Goal: Task Accomplishment & Management: Complete application form

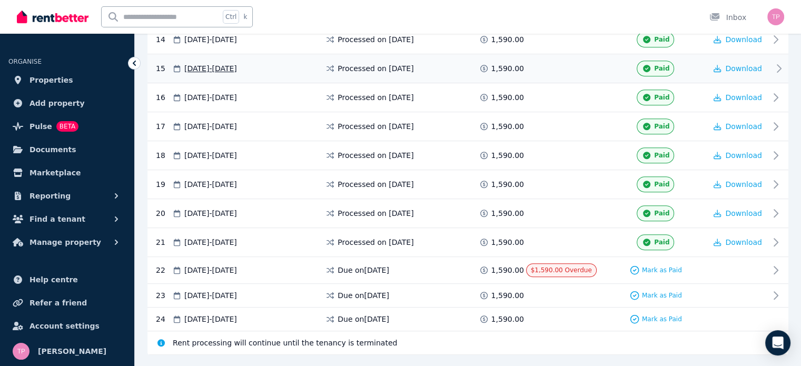
scroll to position [612, 0]
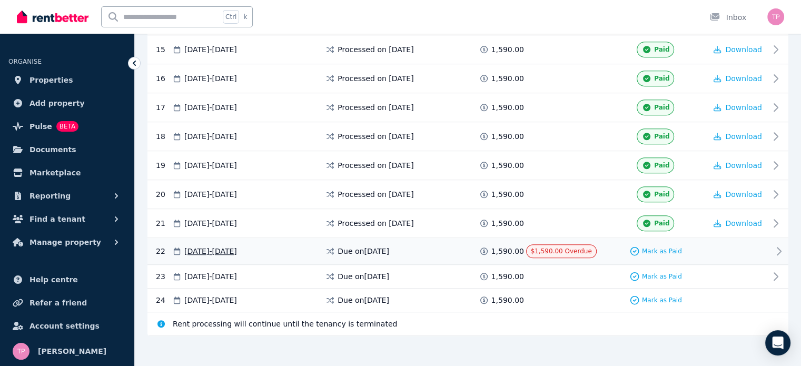
click at [655, 238] on div "22 [DATE] - [DATE] Due on [DATE] 1,590.00 $1,590.00 Overdue Mark as Paid" at bounding box center [468, 251] width 641 height 27
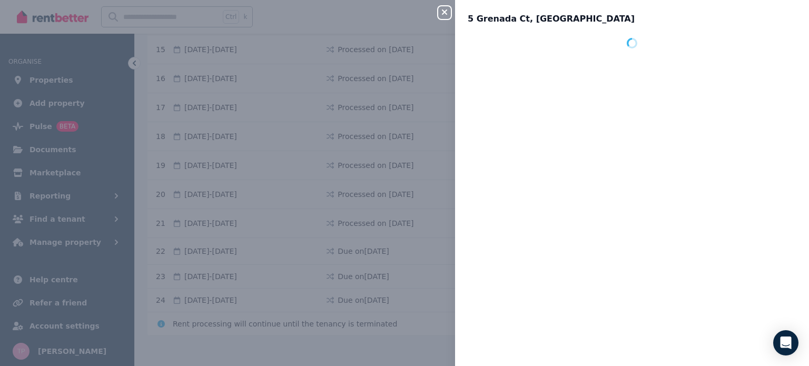
click at [654, 242] on div "Close panel [STREET_ADDRESS]" at bounding box center [404, 183] width 809 height 366
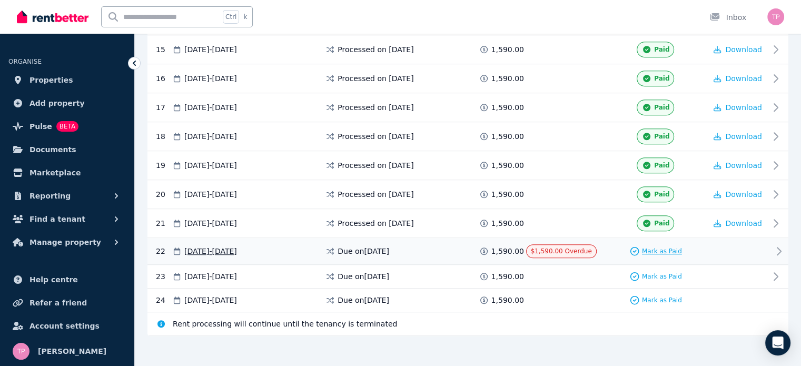
click at [653, 247] on span "Mark as Paid" at bounding box center [662, 251] width 40 height 8
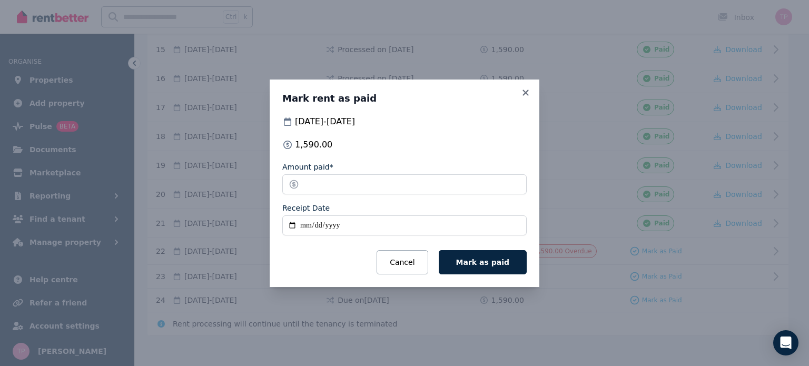
click at [313, 223] on input "Receipt Date" at bounding box center [404, 226] width 244 height 20
click at [307, 224] on input "Receipt Date" at bounding box center [404, 226] width 244 height 20
click at [293, 222] on input "Receipt Date" at bounding box center [404, 226] width 244 height 20
type input "**********"
click at [496, 258] on span "Mark as paid" at bounding box center [482, 262] width 53 height 8
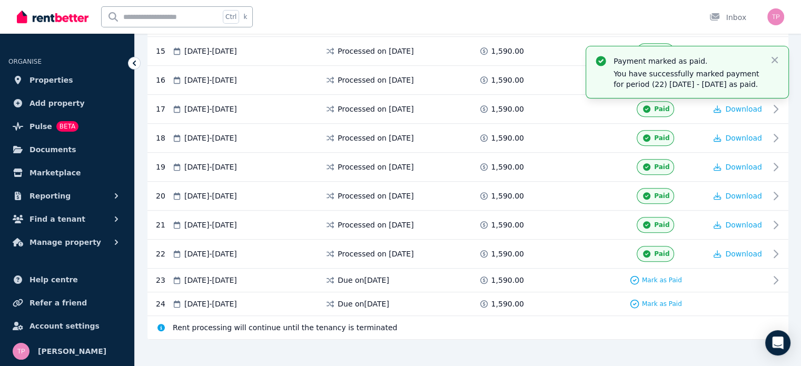
scroll to position [614, 0]
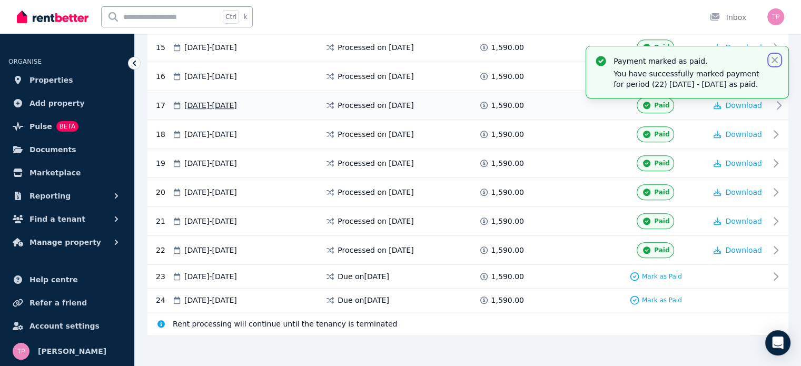
drag, startPoint x: 776, startPoint y: 57, endPoint x: 436, endPoint y: 113, distance: 343.9
click at [775, 58] on icon "button" at bounding box center [775, 60] width 11 height 11
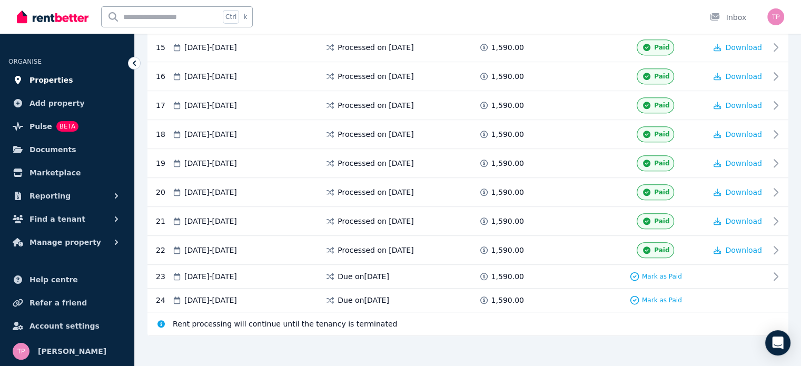
click at [53, 79] on span "Properties" at bounding box center [52, 80] width 44 height 13
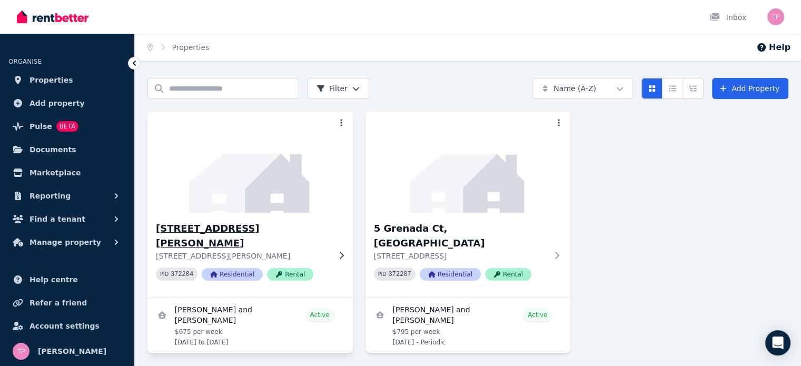
click at [231, 232] on h3 "[STREET_ADDRESS][PERSON_NAME]" at bounding box center [243, 236] width 174 height 30
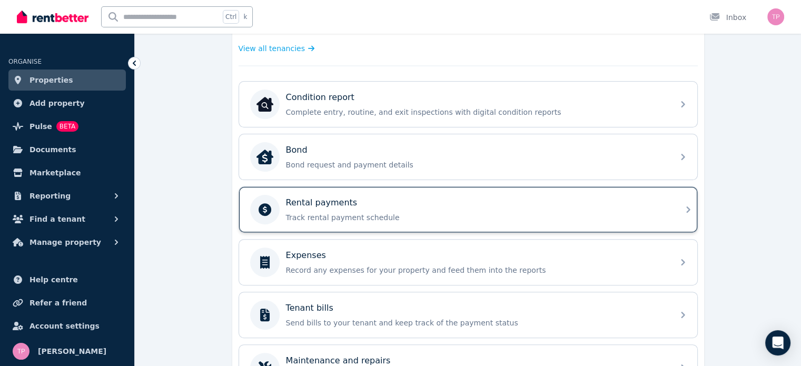
scroll to position [422, 0]
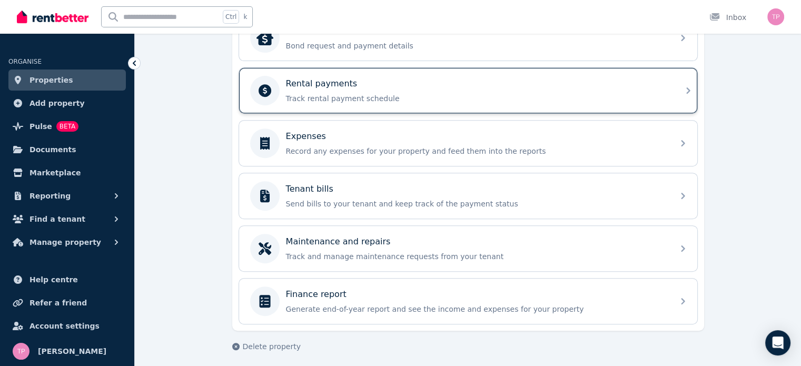
click at [339, 93] on p "Track rental payment schedule" at bounding box center [476, 98] width 381 height 11
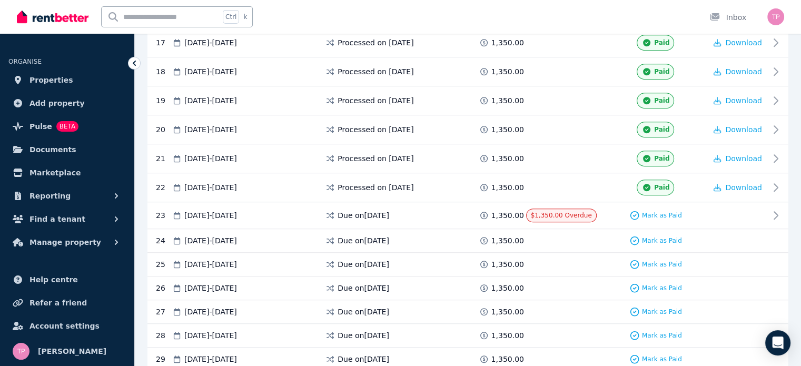
scroll to position [685, 0]
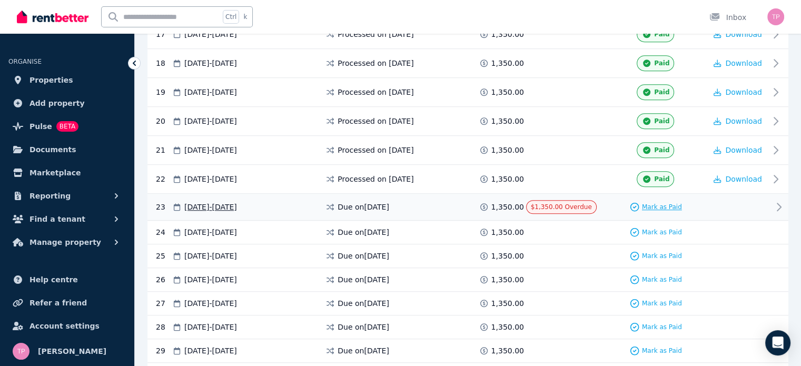
click at [660, 203] on span "Mark as Paid" at bounding box center [662, 207] width 40 height 8
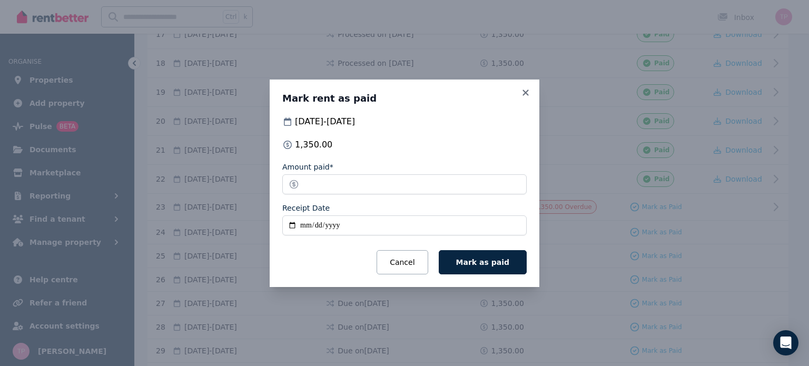
click at [288, 222] on input "Receipt Date" at bounding box center [404, 226] width 244 height 20
type input "**********"
click at [487, 261] on span "Mark as paid" at bounding box center [482, 262] width 53 height 8
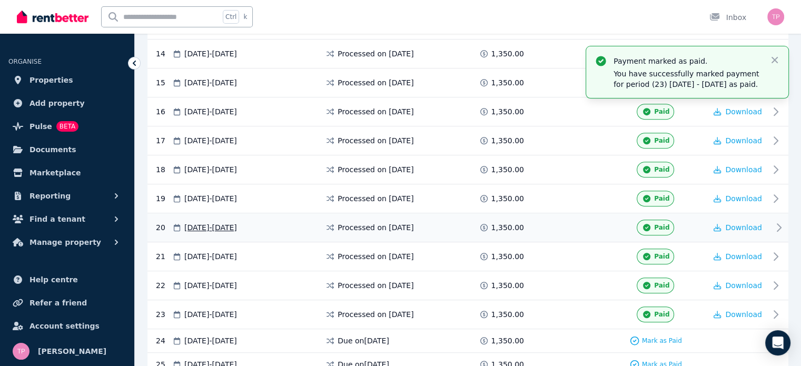
scroll to position [527, 0]
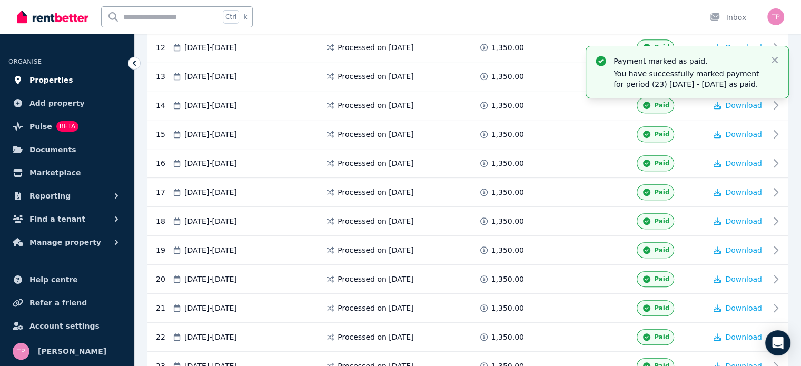
click at [56, 80] on span "Properties" at bounding box center [52, 80] width 44 height 13
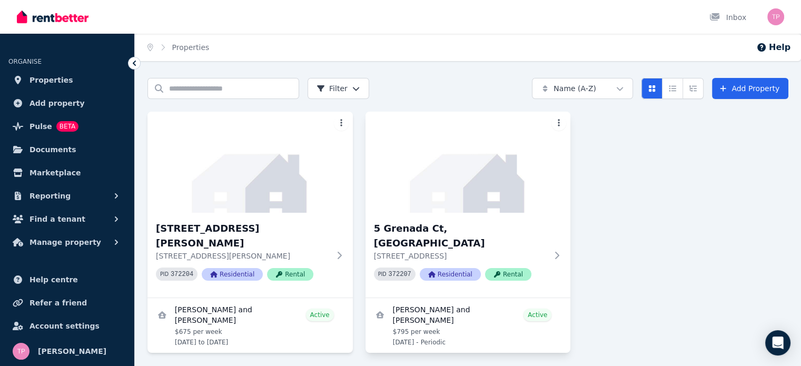
click at [560, 124] on html "Open main menu Inbox Open user menu ORGANISE Properties Add property Pulse BETA…" at bounding box center [400, 183] width 801 height 366
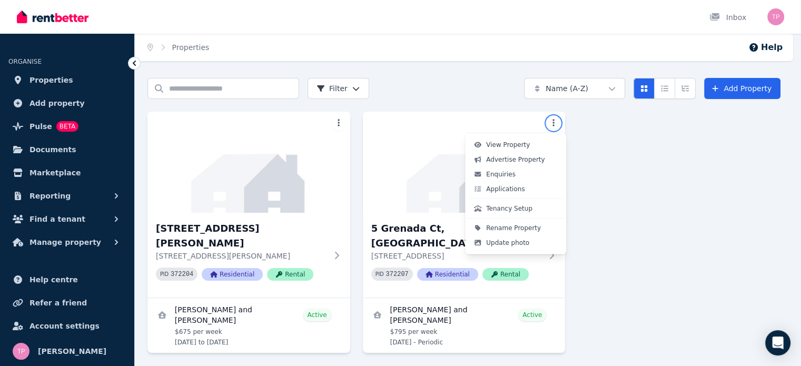
click at [660, 141] on html "Open main menu Inbox Open user menu ORGANISE Properties Add property Pulse BETA…" at bounding box center [400, 183] width 801 height 366
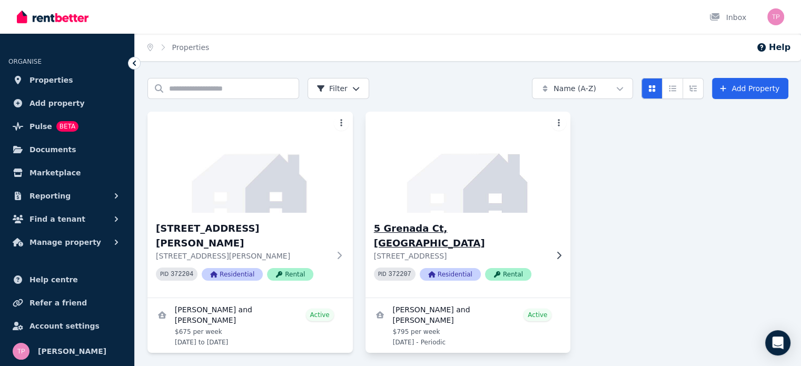
click at [555, 251] on icon at bounding box center [559, 255] width 11 height 8
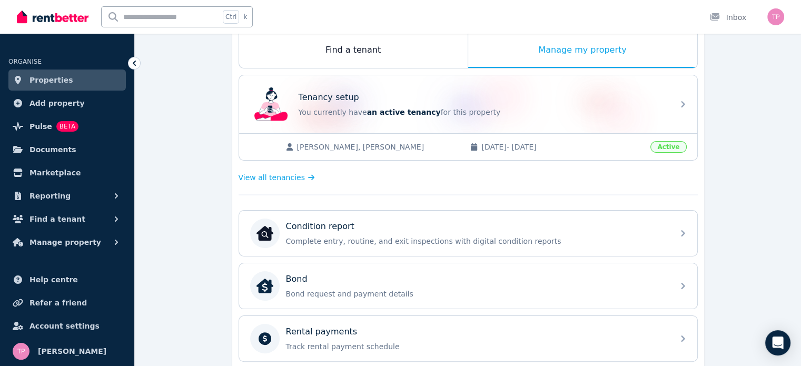
scroll to position [105, 0]
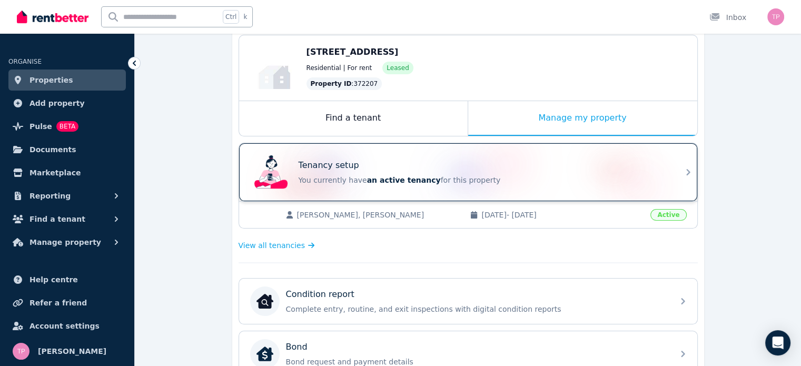
click at [617, 172] on div "Tenancy setup You currently have an active tenancy for this property" at bounding box center [483, 172] width 369 height 26
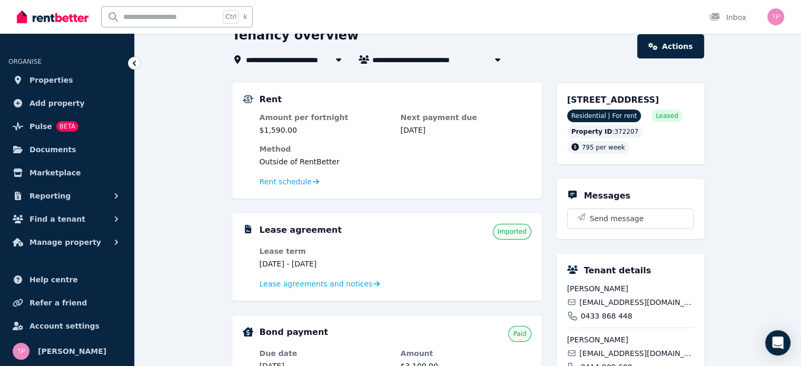
scroll to position [128, 0]
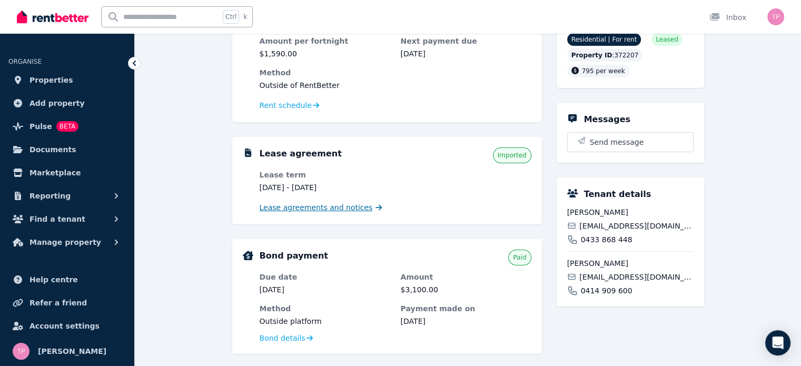
click at [303, 209] on span "Lease agreements and notices" at bounding box center [316, 207] width 113 height 11
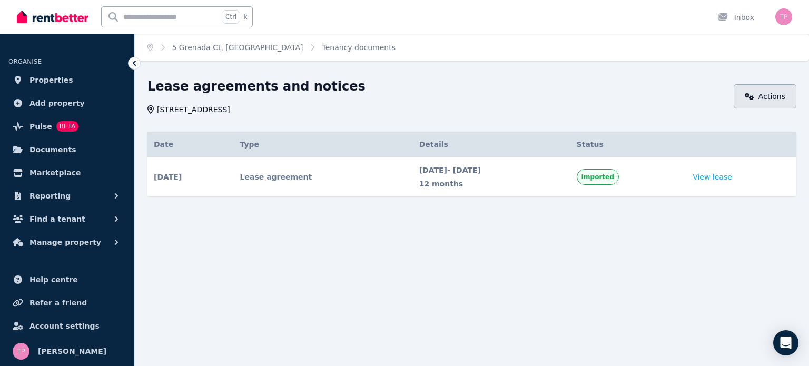
click at [767, 98] on link "Actions" at bounding box center [765, 96] width 63 height 24
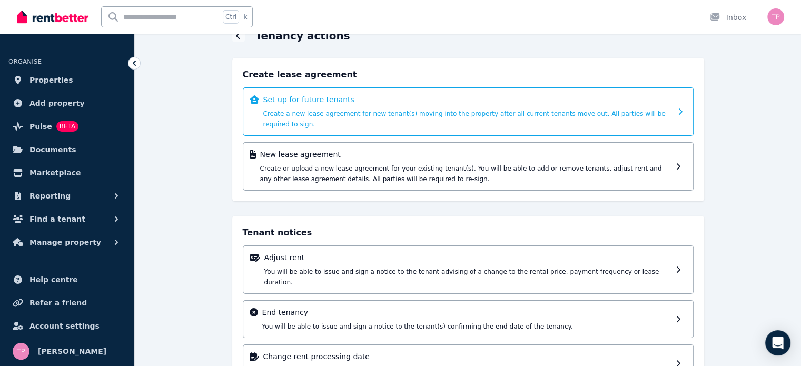
scroll to position [73, 0]
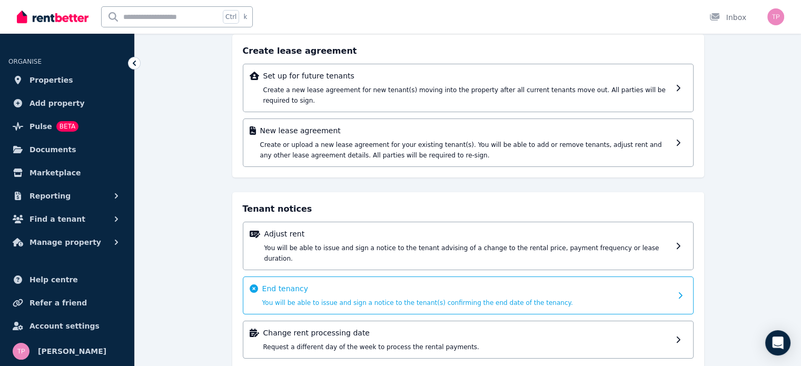
click at [446, 299] on span "You will be able to issue and sign a notice to the tenant(s) confirming the end…" at bounding box center [417, 302] width 311 height 7
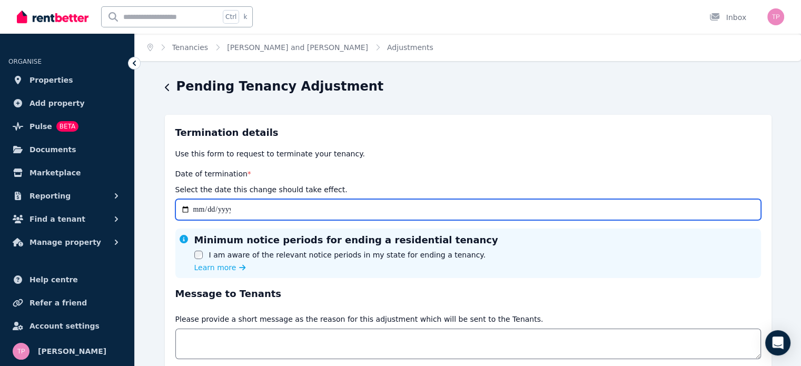
click at [198, 212] on input "Date of termination *" at bounding box center [468, 209] width 586 height 21
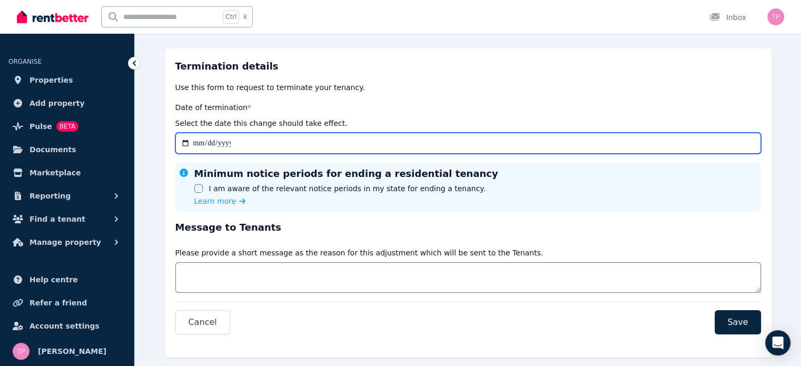
scroll to position [86, 0]
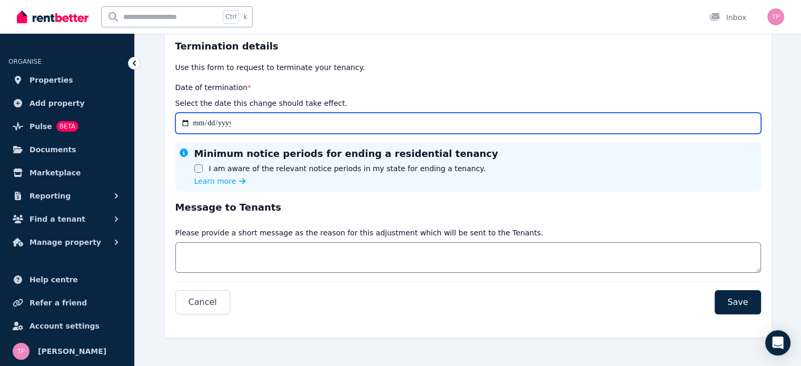
click at [193, 124] on input "Date of termination *" at bounding box center [468, 123] width 586 height 21
click at [186, 123] on input "Date of termination *" at bounding box center [468, 123] width 586 height 21
type input "**********"
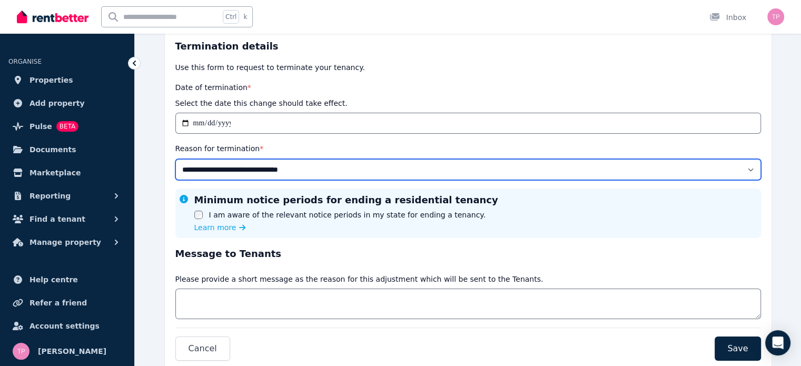
click at [318, 178] on select "**********" at bounding box center [468, 169] width 586 height 21
select select "**********"
click at [175, 159] on select "**********" at bounding box center [468, 169] width 586 height 21
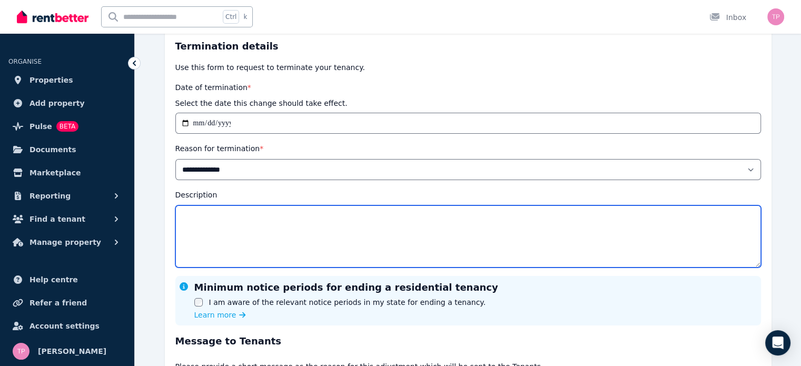
click at [236, 223] on textarea "Description" at bounding box center [468, 236] width 586 height 62
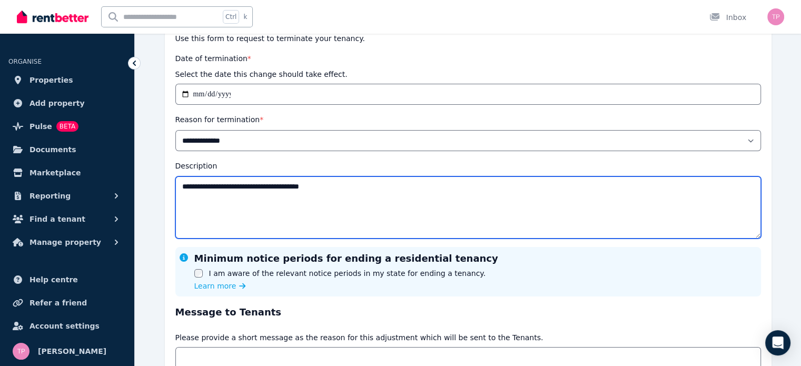
scroll to position [220, 0]
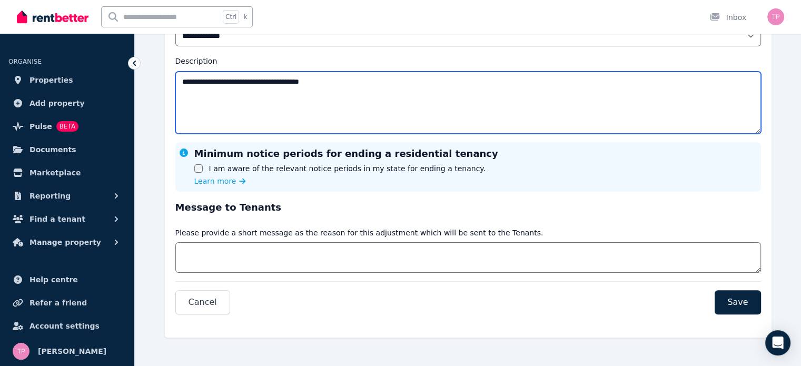
type textarea "**********"
drag, startPoint x: 336, startPoint y: 84, endPoint x: 220, endPoint y: 83, distance: 115.9
click at [220, 83] on textarea "**********" at bounding box center [468, 103] width 586 height 62
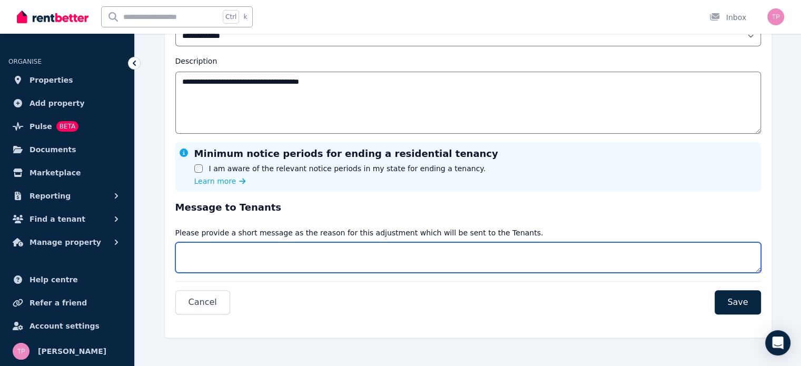
click at [282, 259] on textarea "Message" at bounding box center [468, 257] width 586 height 31
type textarea "**********"
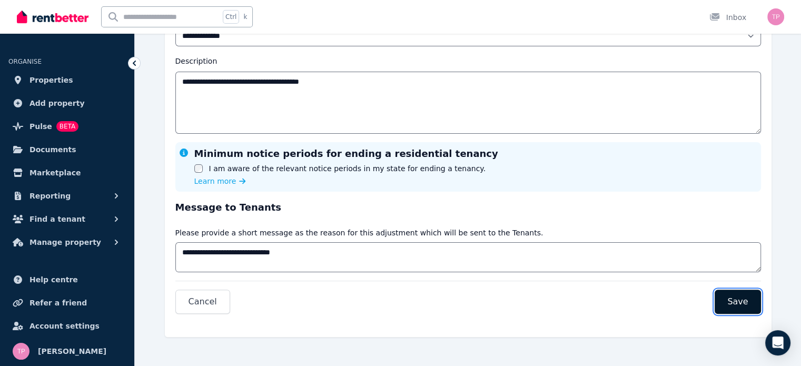
click at [746, 298] on span "Save" at bounding box center [738, 302] width 21 height 13
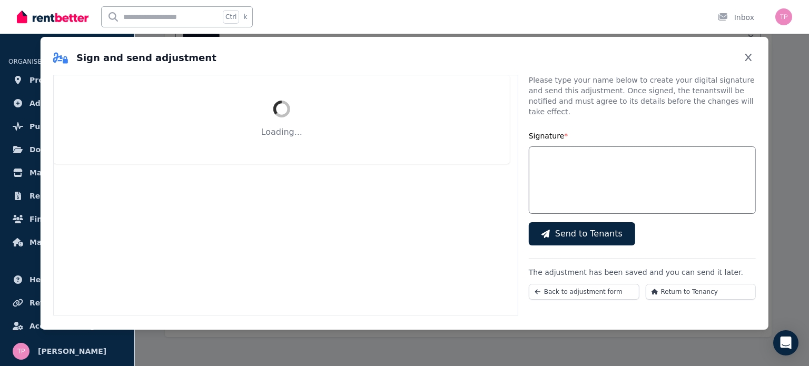
select select "**********"
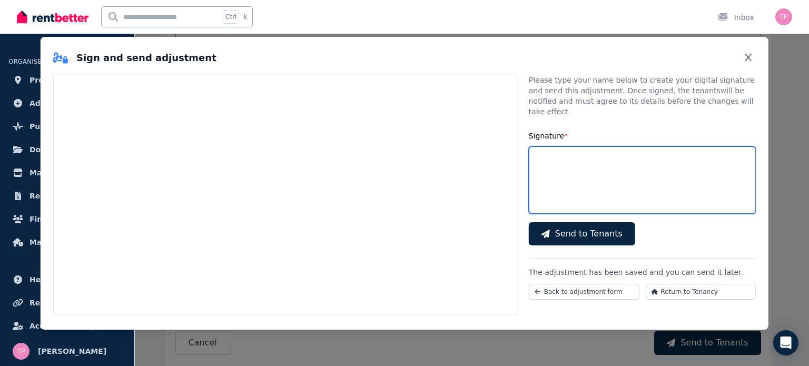
click at [562, 182] on input "Signature *" at bounding box center [642, 179] width 227 height 67
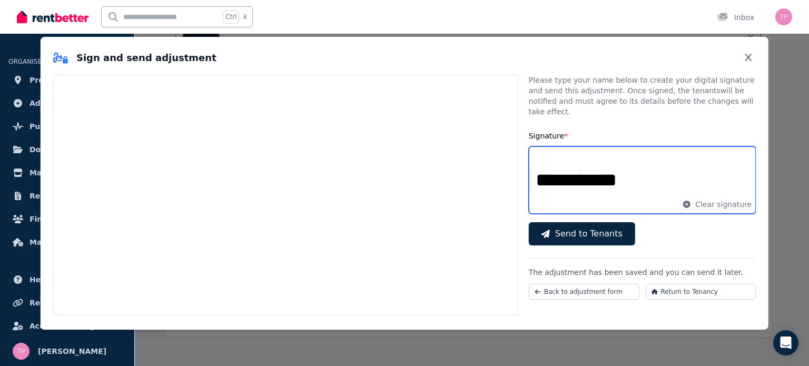
scroll to position [53, 0]
type input "**********"
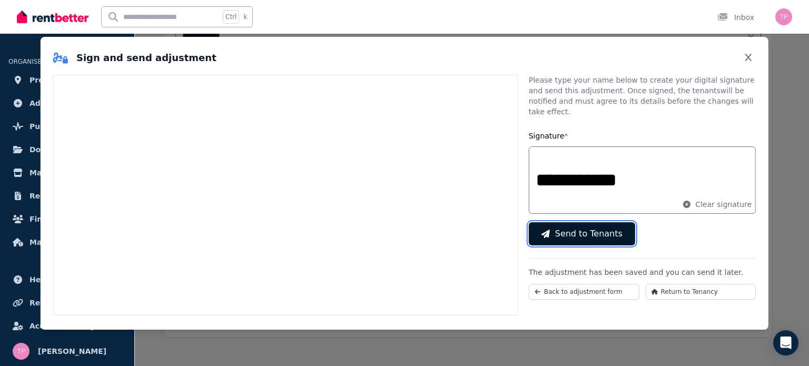
click at [581, 228] on span "Send to Tenants" at bounding box center [588, 234] width 67 height 13
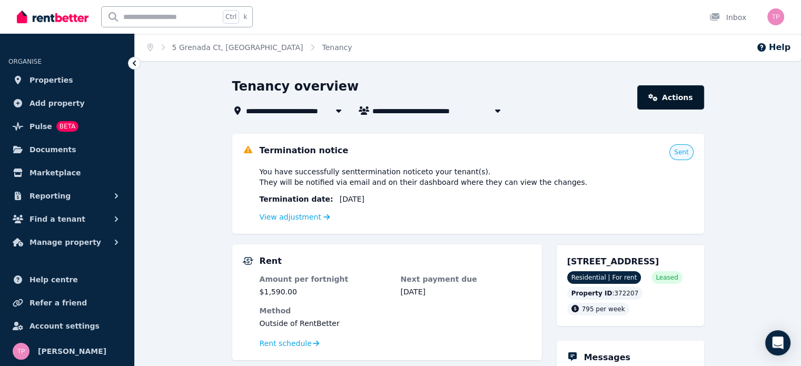
click at [694, 101] on link "Actions" at bounding box center [671, 97] width 66 height 24
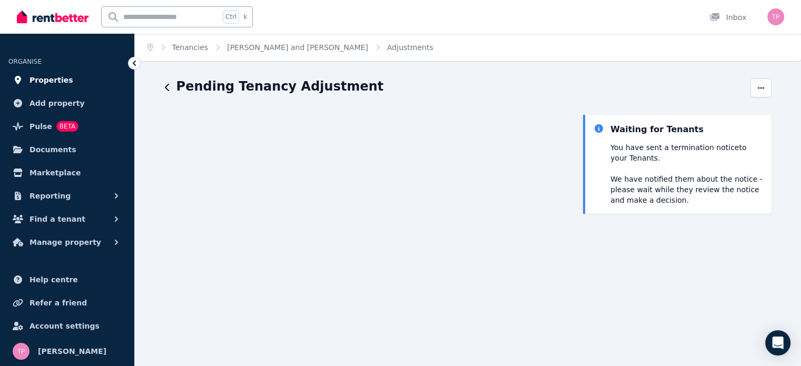
click at [42, 80] on span "Properties" at bounding box center [52, 80] width 44 height 13
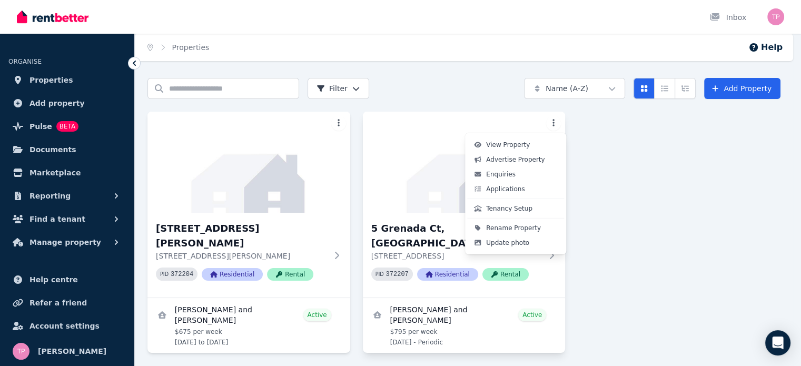
click at [559, 126] on html "Open main menu Inbox Open user menu ORGANISE Properties Add property Pulse BETA…" at bounding box center [400, 183] width 801 height 366
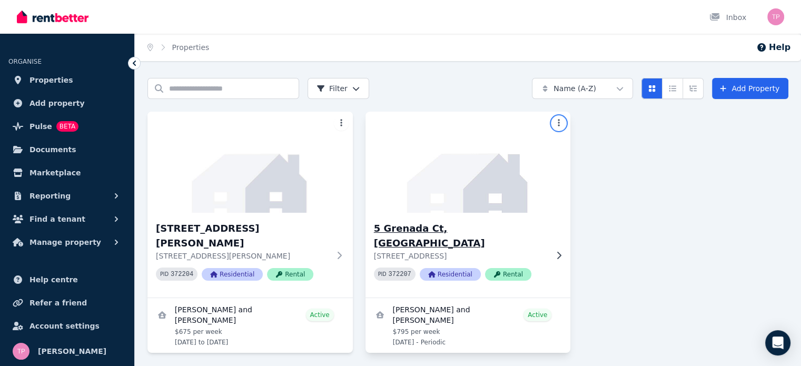
click at [435, 230] on html "Open main menu Inbox Open user menu ORGANISE Properties Add property Pulse BETA…" at bounding box center [400, 183] width 801 height 366
click at [560, 251] on icon at bounding box center [559, 255] width 11 height 8
